Goal: Task Accomplishment & Management: Manage account settings

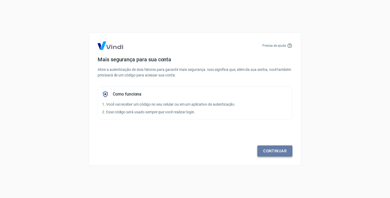
click at [274, 152] on link "Continuar" at bounding box center [274, 150] width 35 height 11
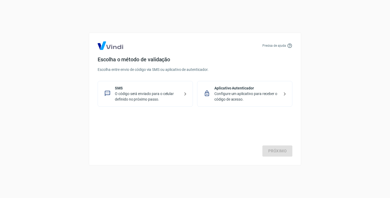
click at [179, 98] on p "O código será enviado para o celular definido no próximo passo." at bounding box center [147, 96] width 65 height 11
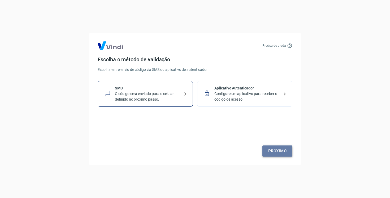
click at [277, 151] on link "Próximo" at bounding box center [277, 150] width 30 height 11
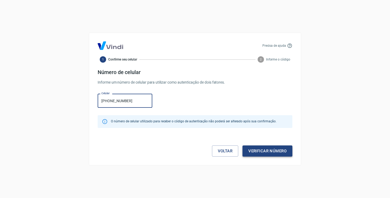
type input "(31) 98478-1849"
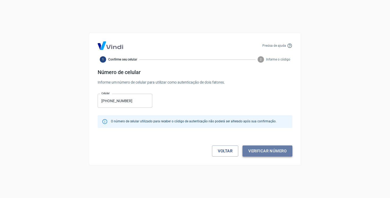
click at [264, 152] on button "Verificar número" at bounding box center [268, 150] width 50 height 11
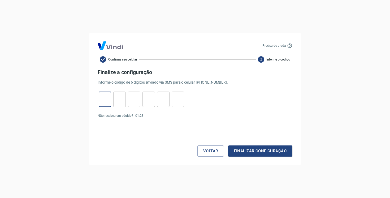
click at [109, 103] on input "tel" at bounding box center [105, 99] width 12 height 11
type input "9"
type input "3"
type input "8"
type input "1"
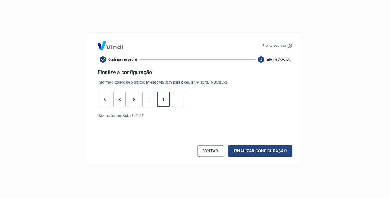
type input "1"
type input "7"
click at [248, 150] on button "Finalizar configuração" at bounding box center [260, 150] width 64 height 11
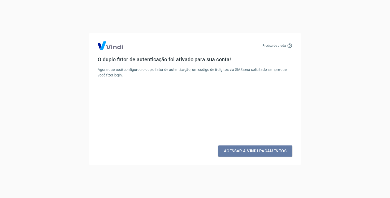
click at [248, 150] on link "Acessar a Vindi Pagamentos" at bounding box center [255, 150] width 74 height 11
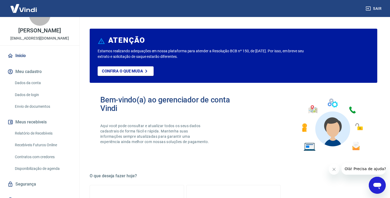
scroll to position [17, 0]
click at [34, 82] on link "Dados da conta" at bounding box center [43, 82] width 60 height 11
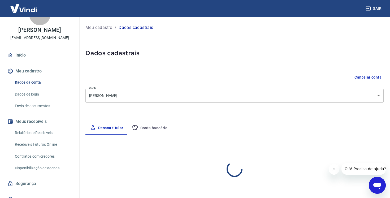
select select "MG"
select select "business"
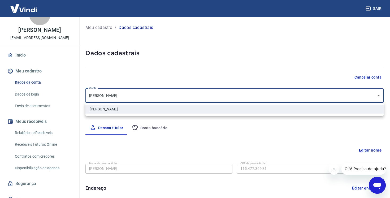
click at [147, 96] on body "Sair S Samíria Mingote Santana clyveoficial@gmail.com Início Meu cadastro Dados…" at bounding box center [195, 99] width 390 height 198
click at [141, 127] on div at bounding box center [195, 99] width 390 height 198
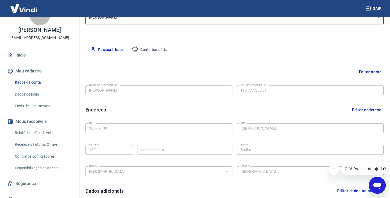
scroll to position [87, 0]
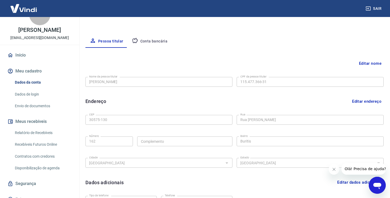
click at [367, 65] on button "Editar nome" at bounding box center [370, 63] width 27 height 10
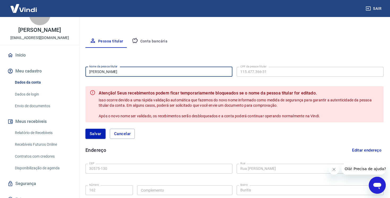
click at [139, 69] on input "[PERSON_NAME]" at bounding box center [158, 72] width 147 height 10
drag, startPoint x: 139, startPoint y: 73, endPoint x: 77, endPoint y: 75, distance: 62.4
click at [77, 75] on div "Sair S Samíria Mingote Santana clyveoficial@gmail.com Início Meu cadastro Dados…" at bounding box center [195, 12] width 390 height 198
type input "S"
type input "Fernanda Di Mambro Miranda"
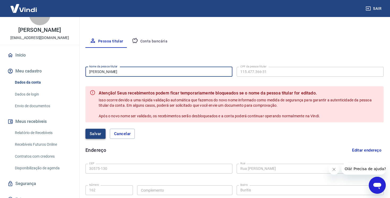
click at [101, 137] on button "Salvar" at bounding box center [95, 134] width 20 height 10
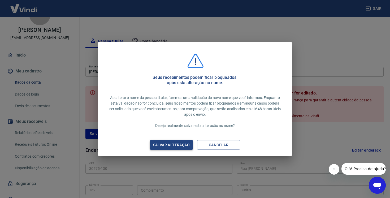
click at [173, 145] on div "Salvar alteração" at bounding box center [171, 145] width 49 height 7
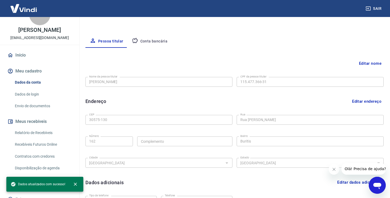
click at [364, 100] on button "Editar endereço" at bounding box center [367, 101] width 34 height 10
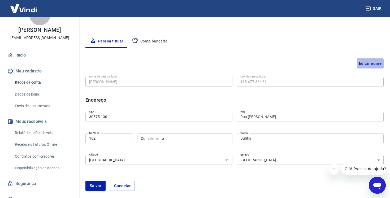
click at [373, 67] on button "Editar nome" at bounding box center [370, 63] width 27 height 10
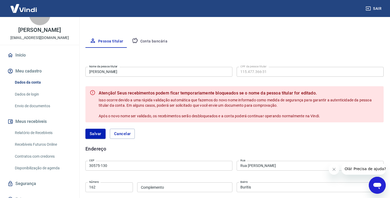
click at [259, 79] on form "Nome da pessoa titular Fernanda Di Mambro Miranda Nome da pessoa titular CPF da…" at bounding box center [234, 105] width 298 height 80
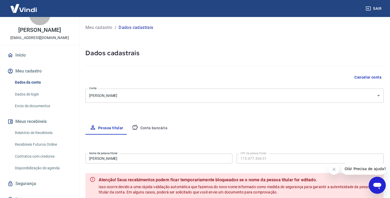
scroll to position [24, 0]
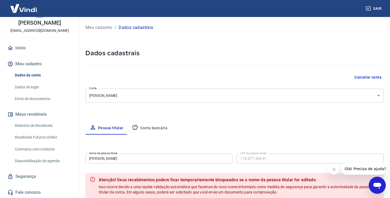
click at [377, 188] on icon "Abrir janela de mensagens" at bounding box center [378, 185] width 10 height 10
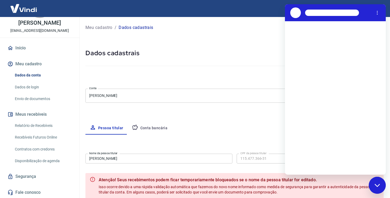
scroll to position [0, 0]
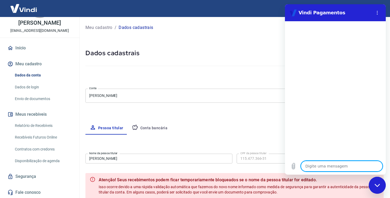
click at [339, 164] on textarea at bounding box center [342, 166] width 82 height 11
type textarea "p"
type textarea "x"
type textarea "pr"
type textarea "x"
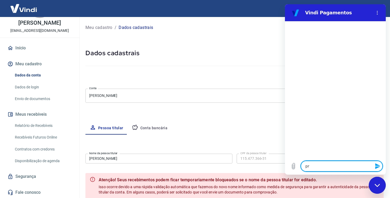
type textarea "pre"
type textarea "x"
type textarea "prec"
type textarea "x"
type textarea "preci"
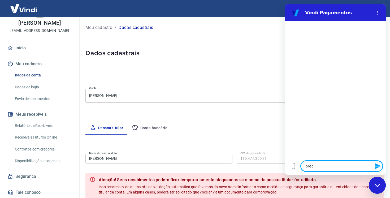
type textarea "x"
type textarea "precis"
type textarea "x"
type textarea "preciso"
type textarea "x"
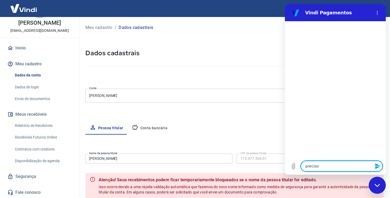
type textarea "preciso"
type textarea "x"
type textarea "preciso a"
type textarea "x"
type textarea "preciso al"
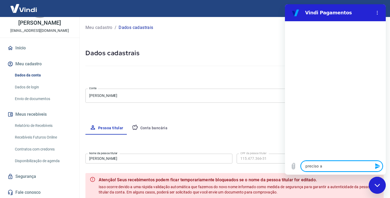
type textarea "x"
type textarea "preciso alt"
type textarea "x"
type textarea "preciso alte"
type textarea "x"
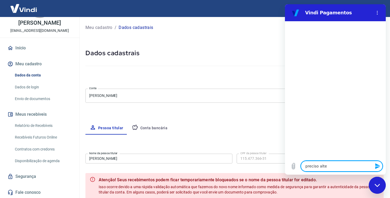
type textarea "preciso alter"
type textarea "x"
type textarea "preciso altera"
type textarea "x"
type textarea "preciso alterar"
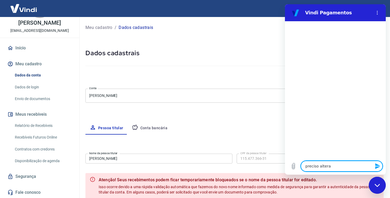
type textarea "x"
type textarea "preciso alterar"
type textarea "x"
type textarea "preciso alterar d"
type textarea "x"
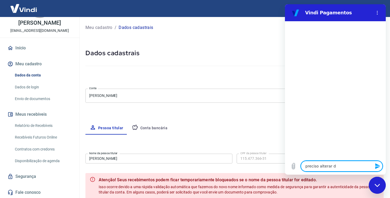
type textarea "preciso alterar da"
type textarea "x"
type textarea "preciso alterar dad"
type textarea "x"
type textarea "preciso alterar dado"
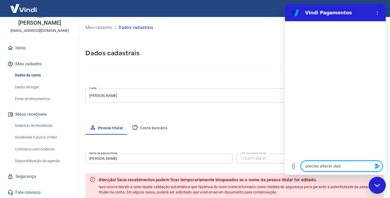
type textarea "x"
type textarea "preciso alterar dados"
type textarea "x"
type textarea "preciso alterar dados"
type textarea "x"
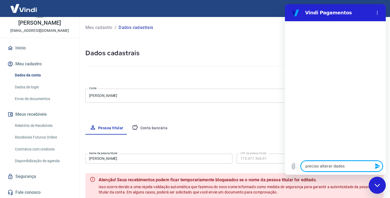
type textarea "preciso alterar dados c"
type textarea "x"
type textarea "preciso alterar dados ca"
type textarea "x"
type textarea "preciso alterar dados cad"
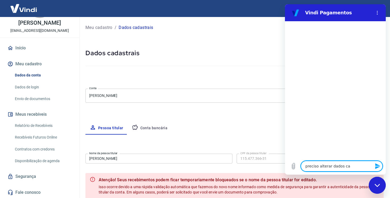
type textarea "x"
type textarea "preciso alterar dados cada"
type textarea "x"
type textarea "preciso alterar dados cadas"
type textarea "x"
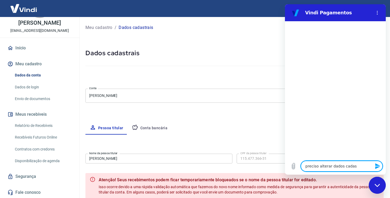
type textarea "preciso alterar dados cadasr"
type textarea "x"
type textarea "preciso alterar dados cadasrr"
type textarea "x"
type textarea "preciso alterar dados cadasrra"
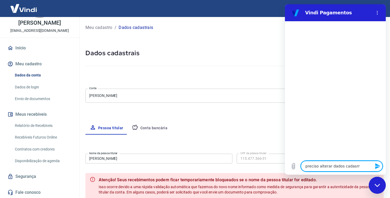
type textarea "x"
type textarea "preciso alterar dados cadasrr"
type textarea "x"
type textarea "preciso alterar dados cadasr"
type textarea "x"
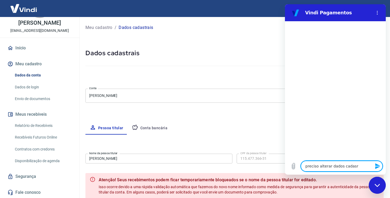
type textarea "preciso alterar dados cadas"
type textarea "x"
type textarea "preciso alterar dados cadast"
type textarea "x"
type textarea "preciso alterar dados cadastr"
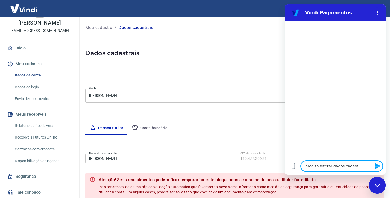
type textarea "x"
type textarea "preciso alterar dados cadastra"
type textarea "x"
type textarea "preciso alterar dados cadastrai"
type textarea "x"
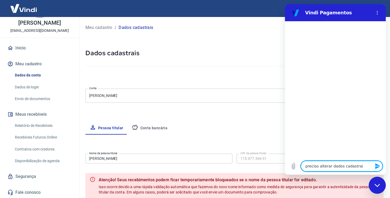
type textarea "preciso alterar dados cadastrais"
type textarea "x"
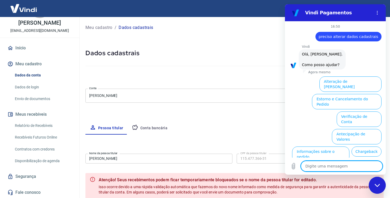
scroll to position [28, 0]
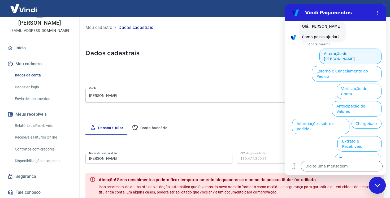
click at [367, 52] on button "Alteração de Dados Cadastrais" at bounding box center [351, 56] width 62 height 15
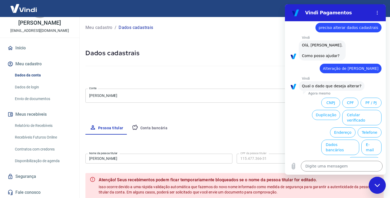
scroll to position [9, 0]
click at [352, 102] on button "CPF" at bounding box center [350, 102] width 16 height 10
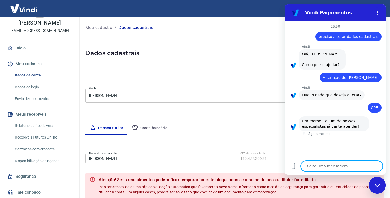
type textarea "x"
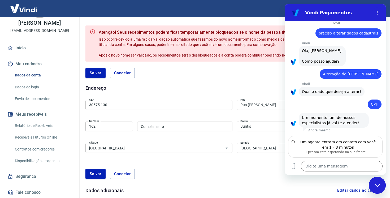
scroll to position [154, 0]
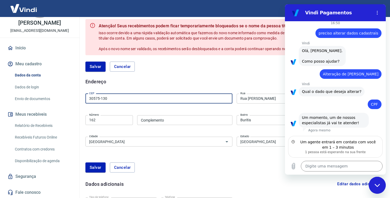
click at [138, 102] on input "30575-130" at bounding box center [158, 99] width 147 height 10
type input "30570-110"
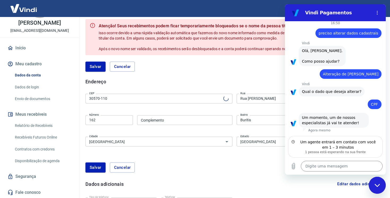
click at [188, 80] on div "Endereço Editar endereço" at bounding box center [234, 81] width 298 height 7
type input "Rua Mulungu"
type input "Marajó"
click at [132, 122] on input "162" at bounding box center [109, 120] width 48 height 10
type input "130"
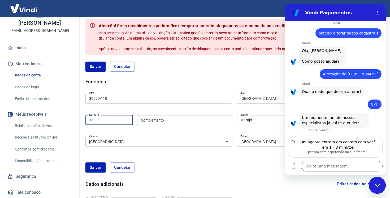
click at [254, 148] on form "CEP 30570-110 CEP Rua Rua Mulungu Rua Número 130 Número Complemento Complemento…" at bounding box center [234, 135] width 298 height 87
click at [102, 166] on button "Salvar" at bounding box center [95, 167] width 20 height 10
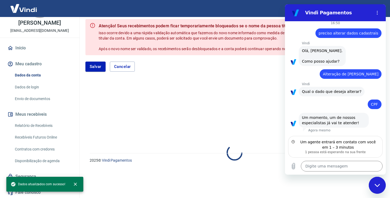
select select "MG"
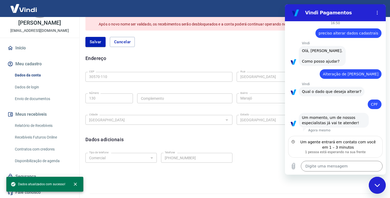
scroll to position [191, 0]
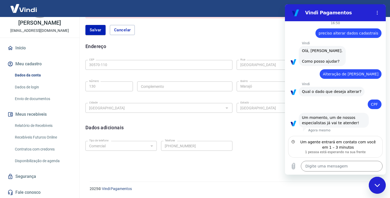
click at [383, 185] on div "Fechar janela de mensagens" at bounding box center [377, 185] width 16 height 16
type textarea "x"
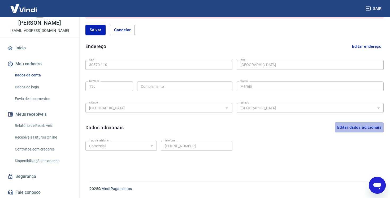
click at [367, 128] on button "Editar dados adicionais" at bounding box center [359, 127] width 49 height 10
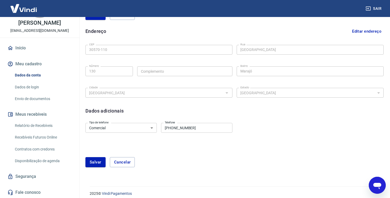
scroll to position [210, 0]
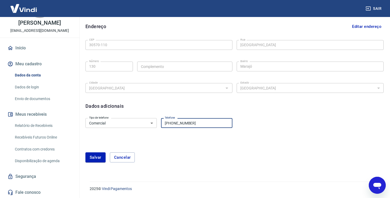
drag, startPoint x: 175, startPoint y: 123, endPoint x: 222, endPoint y: 123, distance: 47.2
click at [222, 123] on input "(31) 99334-6247" at bounding box center [196, 123] width 71 height 10
click at [126, 161] on button "Cancelar" at bounding box center [122, 157] width 25 height 10
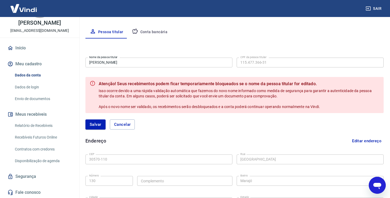
scroll to position [86, 0]
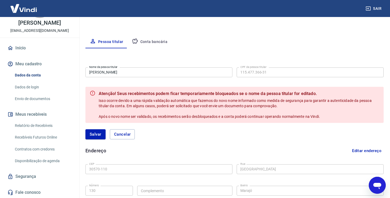
click at [162, 44] on button "Conta bancária" at bounding box center [150, 42] width 44 height 13
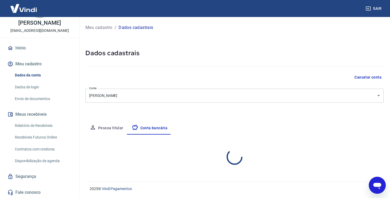
scroll to position [0, 0]
select select "1"
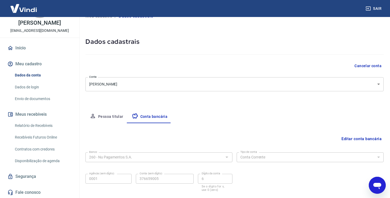
scroll to position [5, 0]
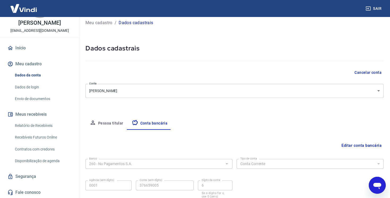
click at [112, 124] on button "Pessoa titular" at bounding box center [106, 123] width 42 height 13
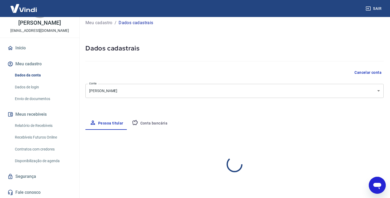
select select "MG"
select select "business"
type textarea "x"
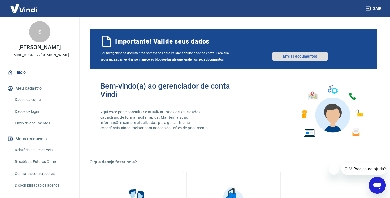
click at [285, 59] on link "Enviar documentos" at bounding box center [300, 56] width 55 height 8
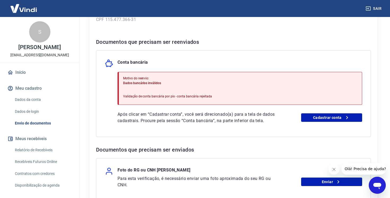
scroll to position [92, 0]
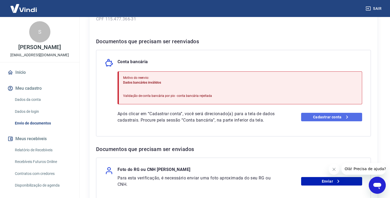
click at [335, 115] on link "Cadastrar conta" at bounding box center [331, 117] width 61 height 8
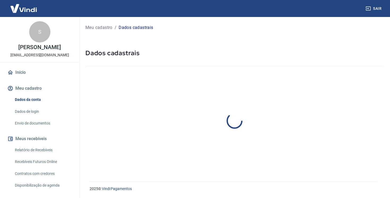
select select "MG"
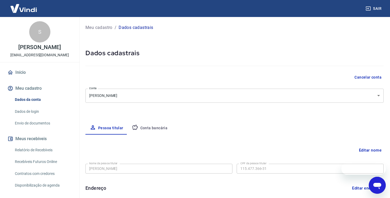
select select "business"
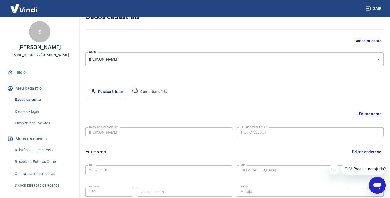
scroll to position [38, 0]
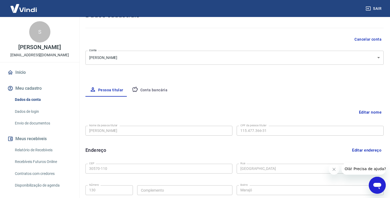
click at [163, 88] on button "Conta bancária" at bounding box center [150, 90] width 44 height 13
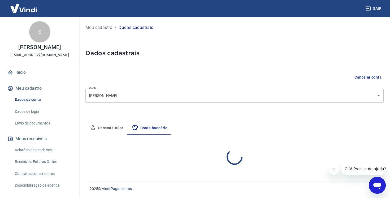
scroll to position [0, 0]
select select "1"
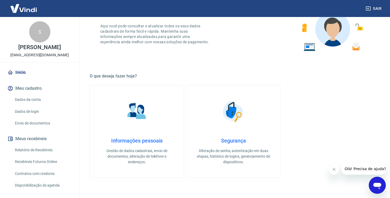
scroll to position [30, 0]
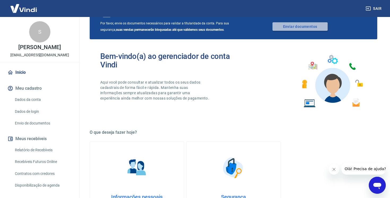
click at [311, 26] on link "Enviar documentos" at bounding box center [300, 26] width 55 height 8
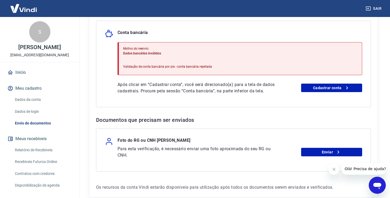
scroll to position [149, 0]
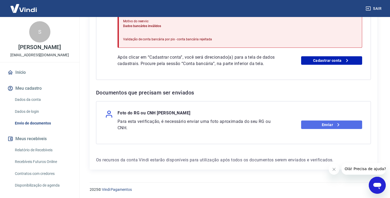
click at [313, 126] on link "Enviar" at bounding box center [331, 124] width 61 height 8
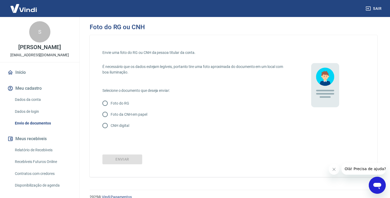
scroll to position [8, 0]
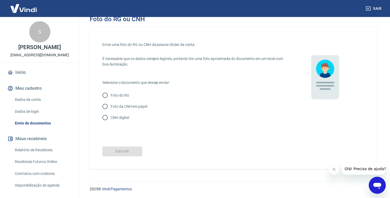
click at [108, 117] on input "CNH digital" at bounding box center [105, 117] width 11 height 11
radio input "true"
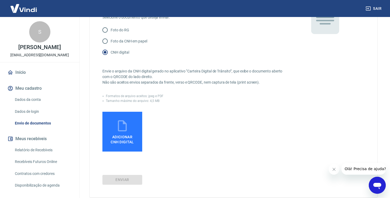
scroll to position [76, 0]
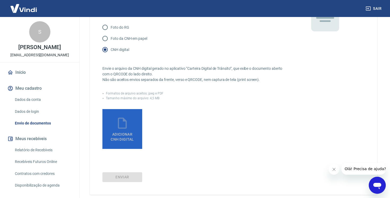
click at [132, 125] on label "Adicionar CNH Digital" at bounding box center [122, 129] width 40 height 40
click at [0, 0] on input "Adicionar CNH Digital" at bounding box center [0, 0] width 0 height 0
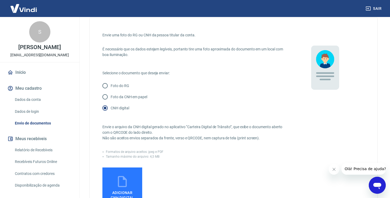
scroll to position [19, 0]
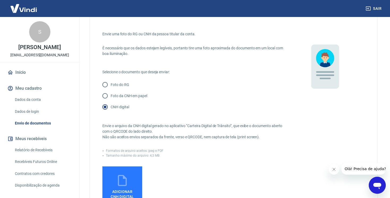
click at [113, 96] on p "Foto da CNH em papel" at bounding box center [129, 96] width 37 height 6
click at [111, 96] on input "Foto da CNH em papel" at bounding box center [105, 95] width 11 height 11
radio input "true"
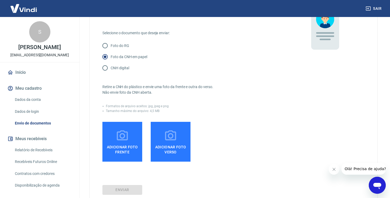
scroll to position [69, 0]
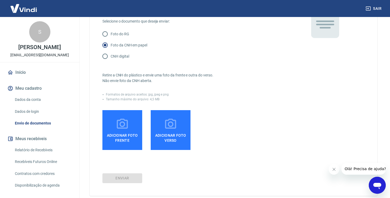
click at [102, 54] on input "CNH digital" at bounding box center [105, 56] width 11 height 11
radio input "true"
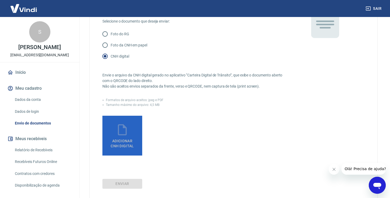
click at [126, 130] on icon at bounding box center [122, 129] width 9 height 11
click at [0, 0] on input "Adicionar CNH Digital" at bounding box center [0, 0] width 0 height 0
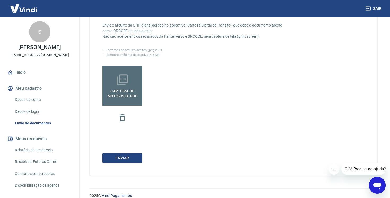
scroll to position [126, 0]
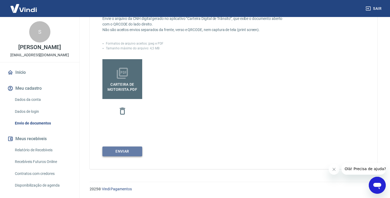
click at [135, 150] on button "Enviar" at bounding box center [122, 152] width 40 height 10
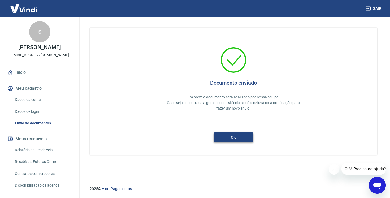
click at [227, 137] on button "ok" at bounding box center [234, 137] width 40 height 10
